Goal: Check status: Check status

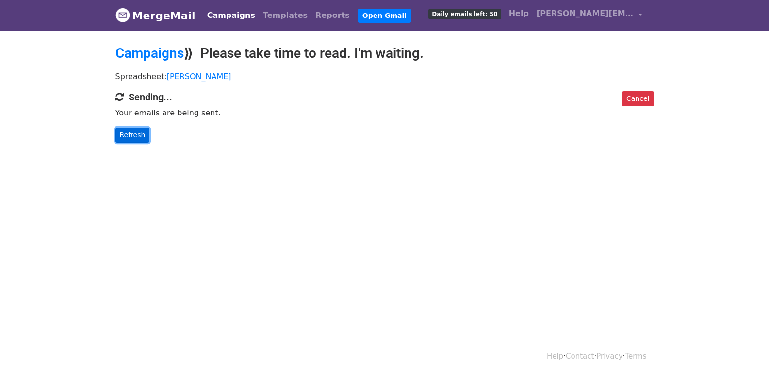
click at [133, 138] on link "Refresh" at bounding box center [132, 135] width 34 height 15
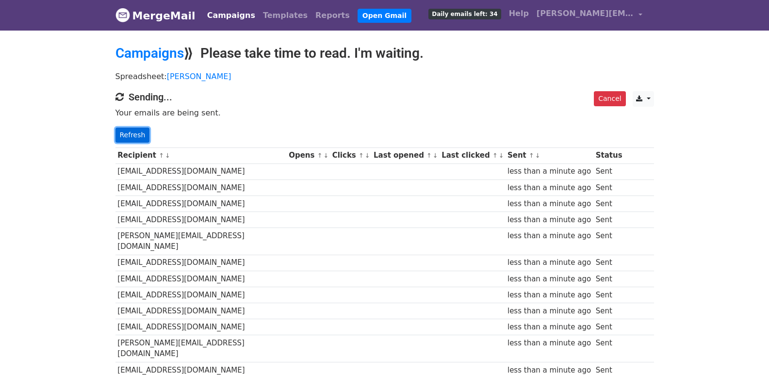
drag, startPoint x: 120, startPoint y: 135, endPoint x: 129, endPoint y: 139, distance: 9.4
click at [120, 135] on link "Refresh" at bounding box center [132, 135] width 34 height 15
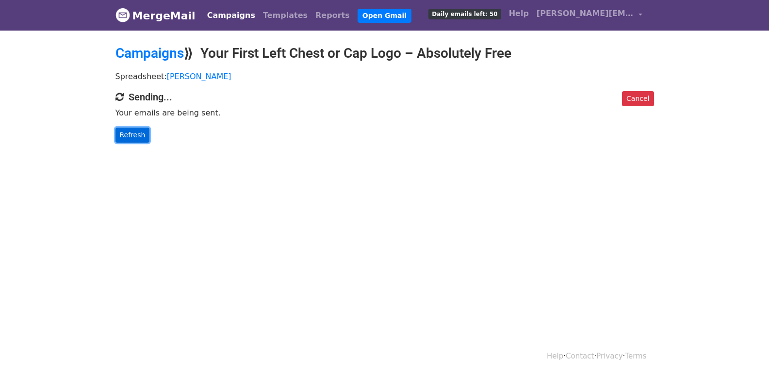
click at [124, 130] on link "Refresh" at bounding box center [132, 135] width 34 height 15
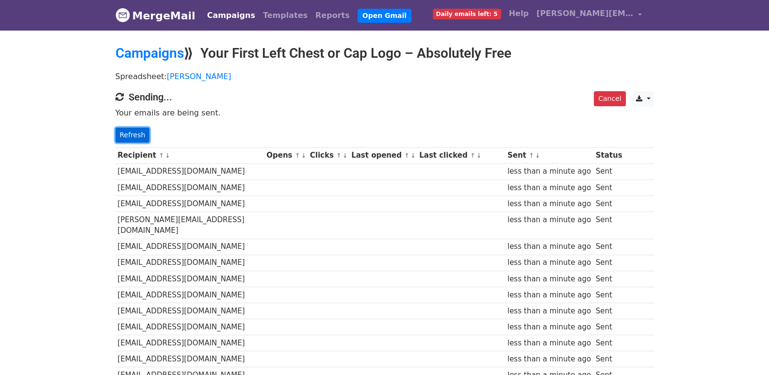
click at [142, 138] on link "Refresh" at bounding box center [132, 135] width 34 height 15
